Goal: Navigation & Orientation: Find specific page/section

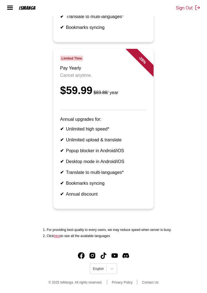
scroll to position [347, 0]
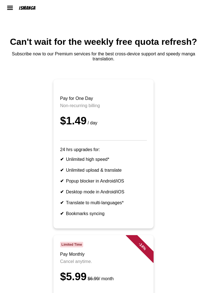
scroll to position [347, 0]
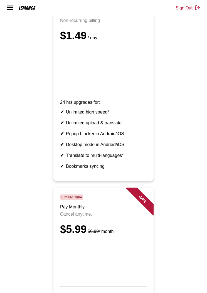
click at [11, 11] on img at bounding box center [10, 7] width 7 height 7
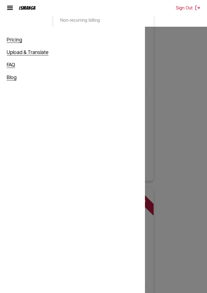
click at [10, 66] on link "FAQ" at bounding box center [11, 65] width 8 height 6
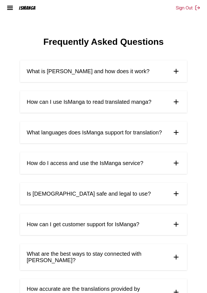
click at [8, 10] on img at bounding box center [10, 7] width 7 height 7
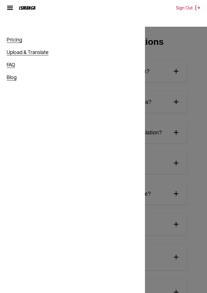
click at [13, 80] on link "Blog" at bounding box center [12, 77] width 10 height 6
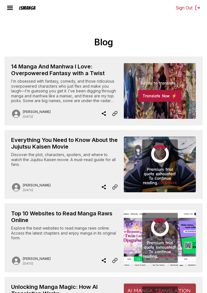
click at [13, 10] on img at bounding box center [10, 7] width 7 height 7
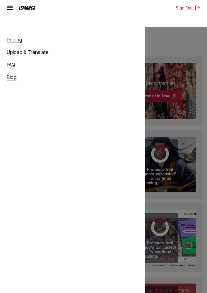
click at [11, 42] on link "Pricing" at bounding box center [14, 40] width 15 height 6
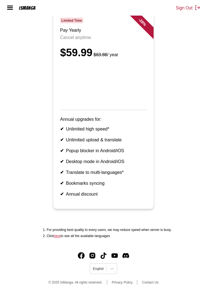
scroll to position [479, 0]
